Goal: Ask a question

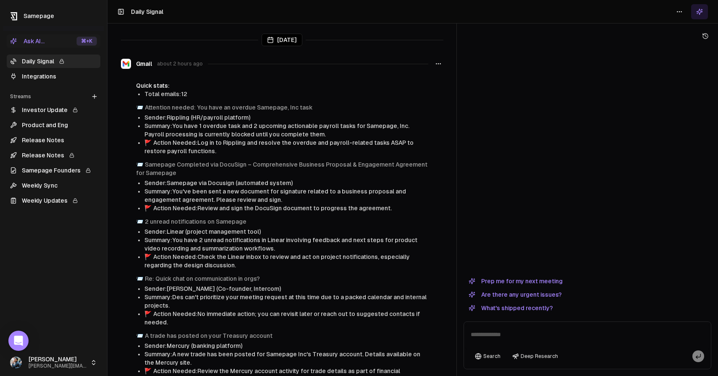
click at [511, 309] on button "What's shipped recently?" at bounding box center [511, 308] width 95 height 10
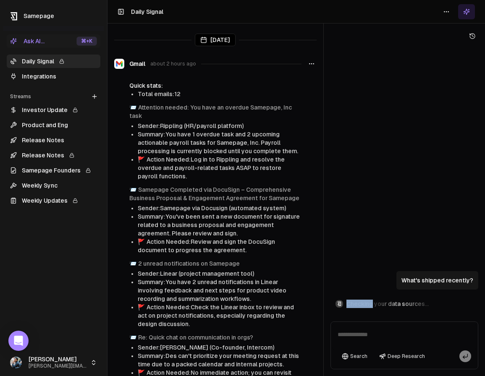
click at [381, 120] on div "What's shipped recently? Checking your data sources..." at bounding box center [405, 180] width 148 height 276
click at [376, 118] on div "What's shipped recently? Checking your data sources..." at bounding box center [405, 180] width 148 height 276
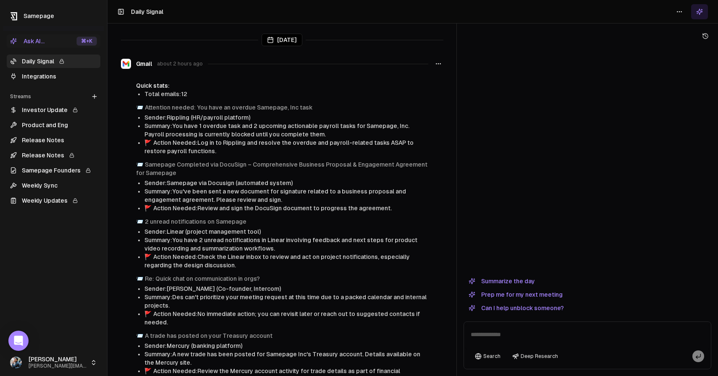
click at [511, 330] on textarea at bounding box center [588, 337] width 244 height 27
type textarea "**********"
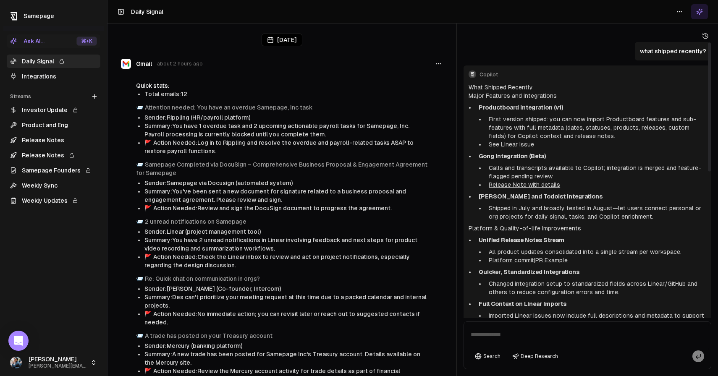
scroll to position [315, 0]
